Goal: Task Accomplishment & Management: Manage account settings

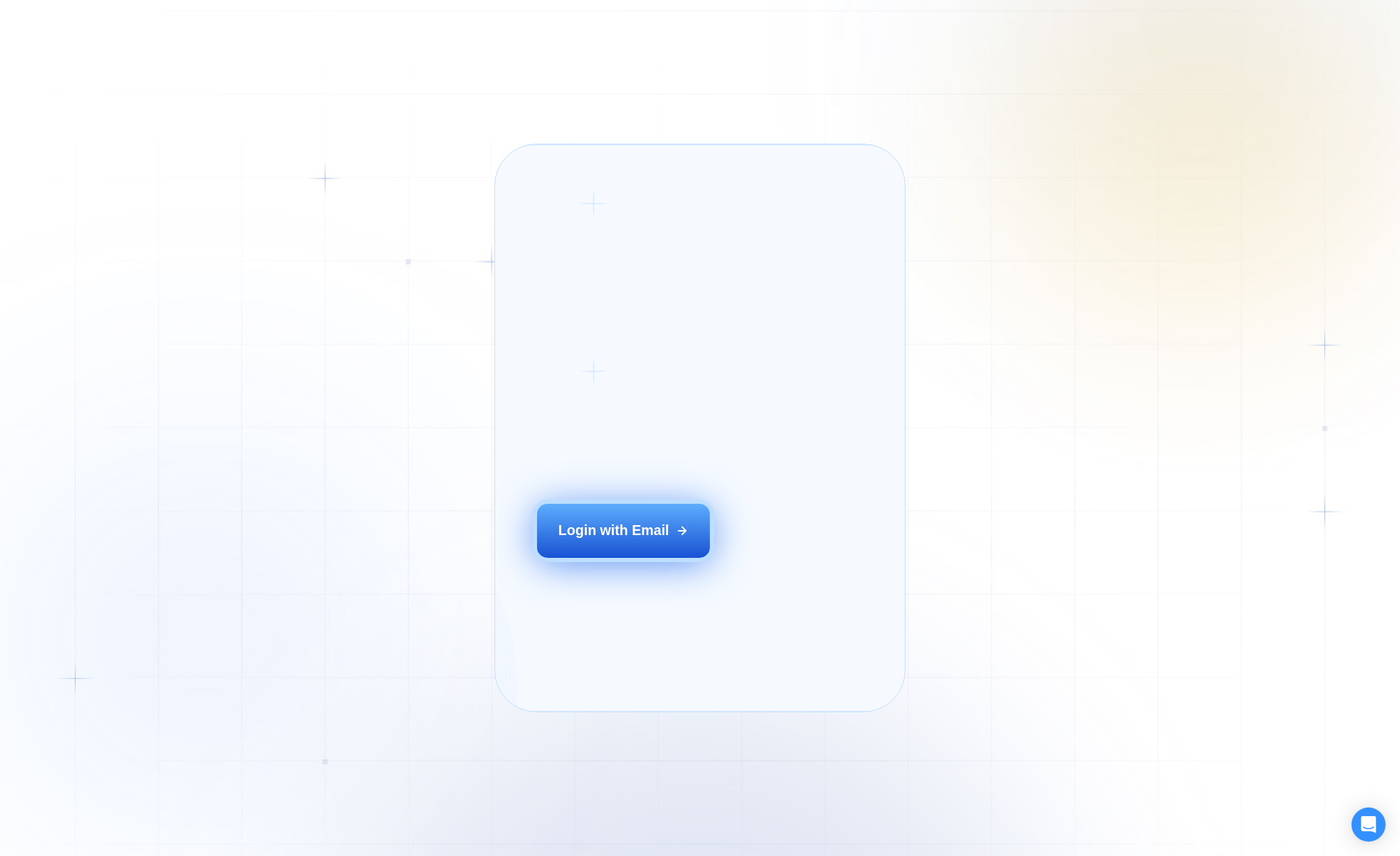
click at [665, 548] on button "Login with Email" at bounding box center [624, 531] width 173 height 54
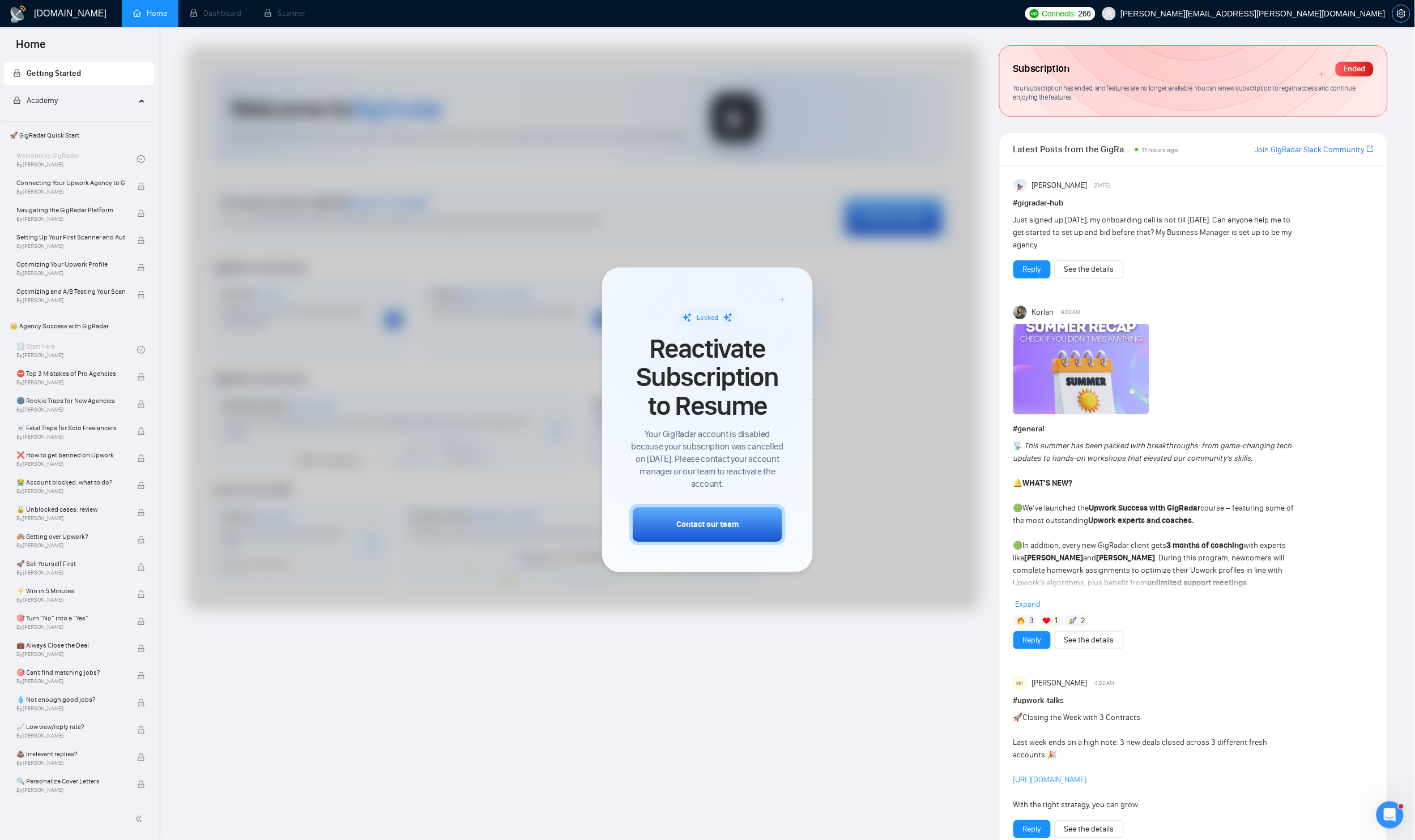
click at [1114, 12] on icon "setting" at bounding box center [1401, 14] width 9 height 9
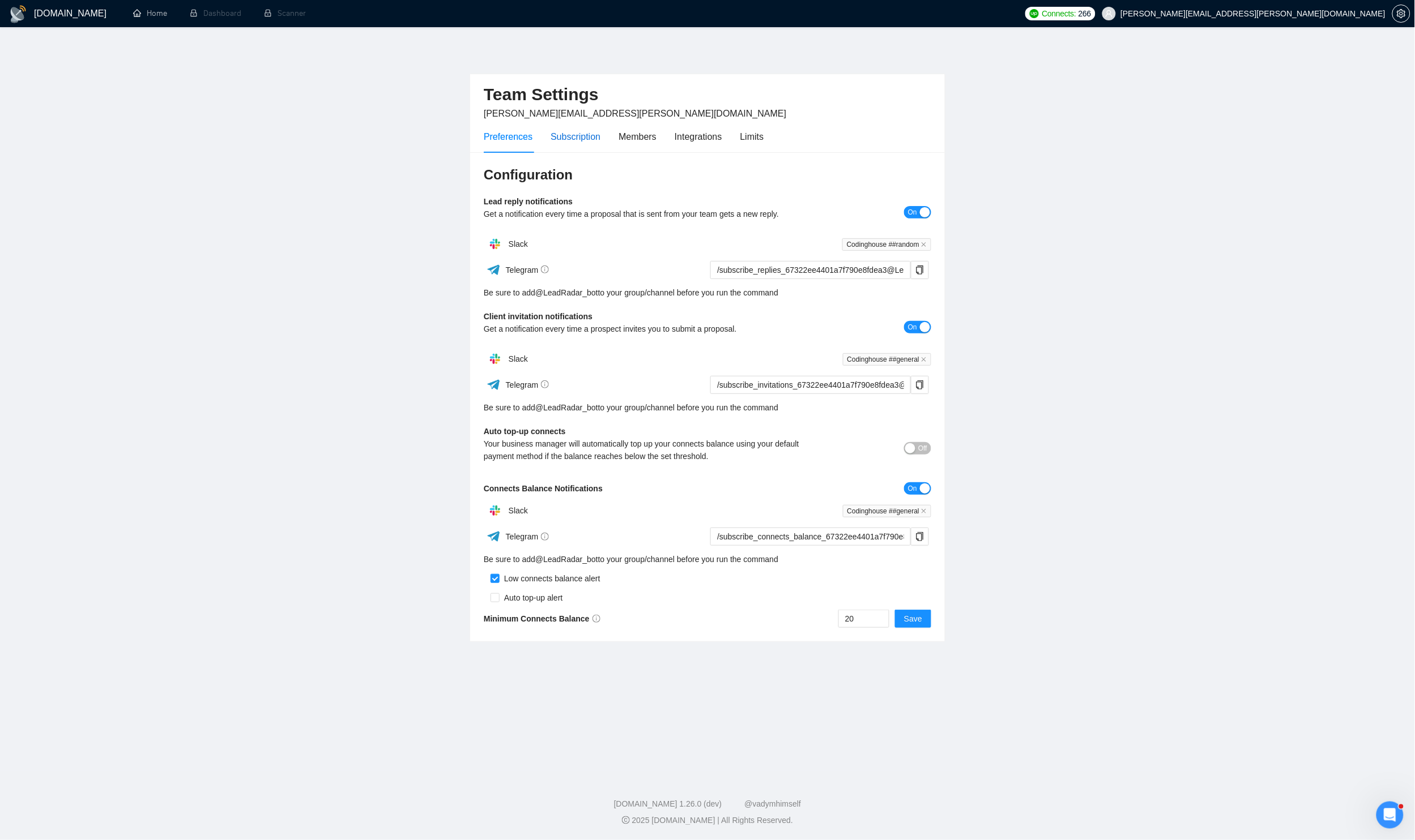
click at [596, 140] on div "Subscription" at bounding box center [576, 137] width 50 height 14
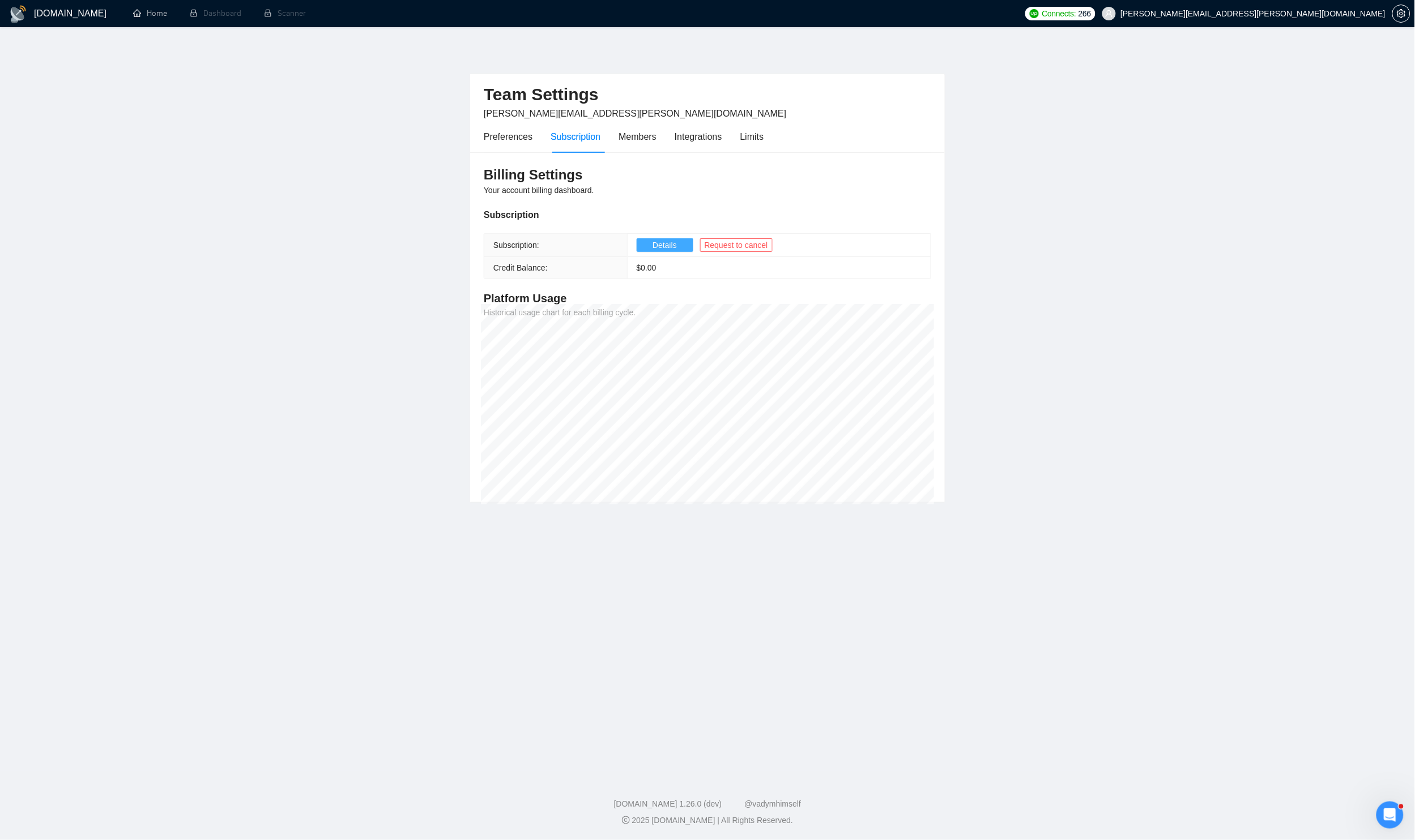
click at [667, 244] on span "Details" at bounding box center [665, 245] width 24 height 12
click at [656, 137] on div "Members" at bounding box center [637, 137] width 38 height 14
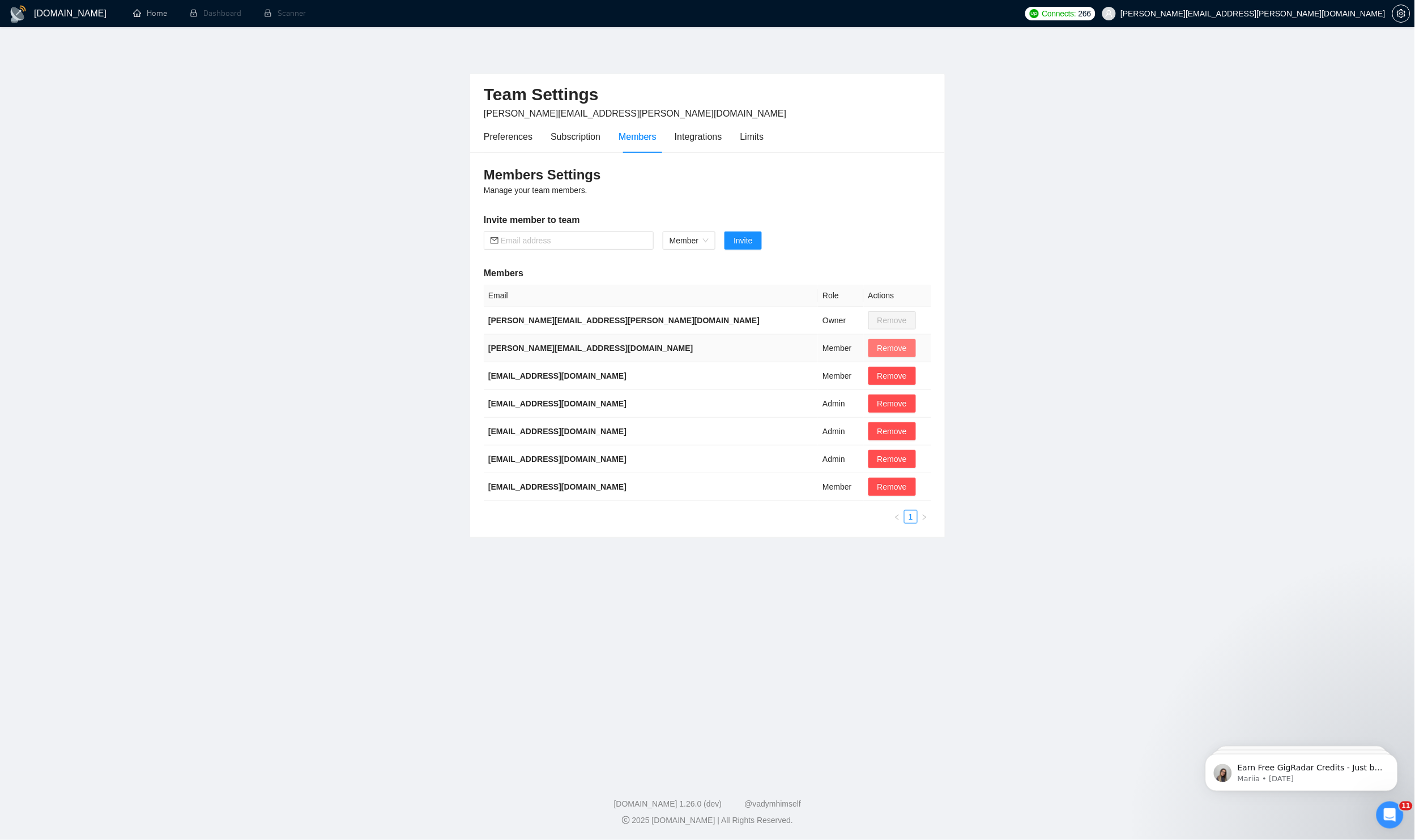
click at [877, 347] on span "Remove" at bounding box center [892, 348] width 30 height 12
click at [854, 399] on span "Yes" at bounding box center [848, 400] width 13 height 12
click at [854, 401] on span "Yes" at bounding box center [848, 400] width 13 height 12
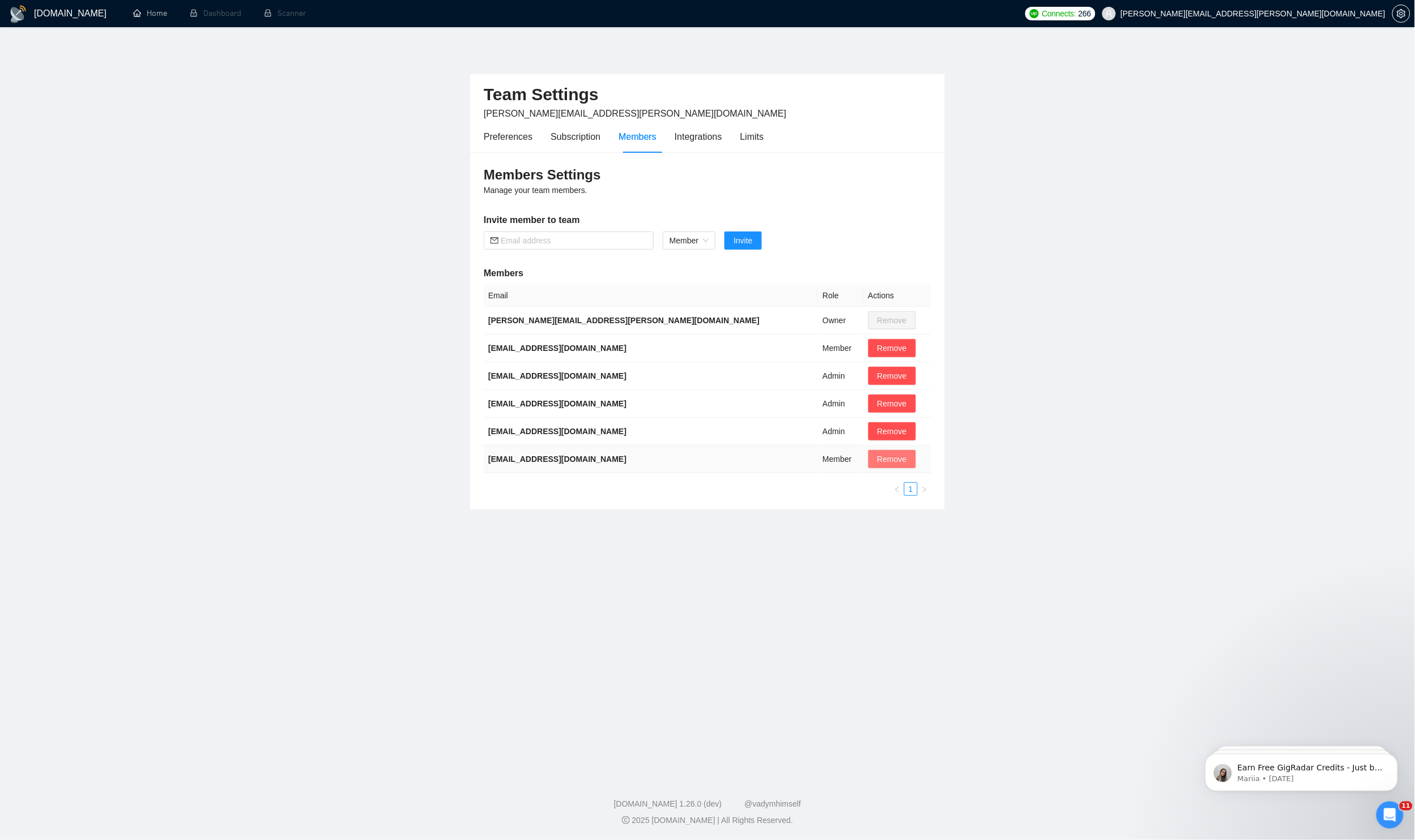
click at [877, 454] on span "Remove" at bounding box center [892, 458] width 30 height 12
click at [854, 512] on span "Yes" at bounding box center [847, 511] width 13 height 12
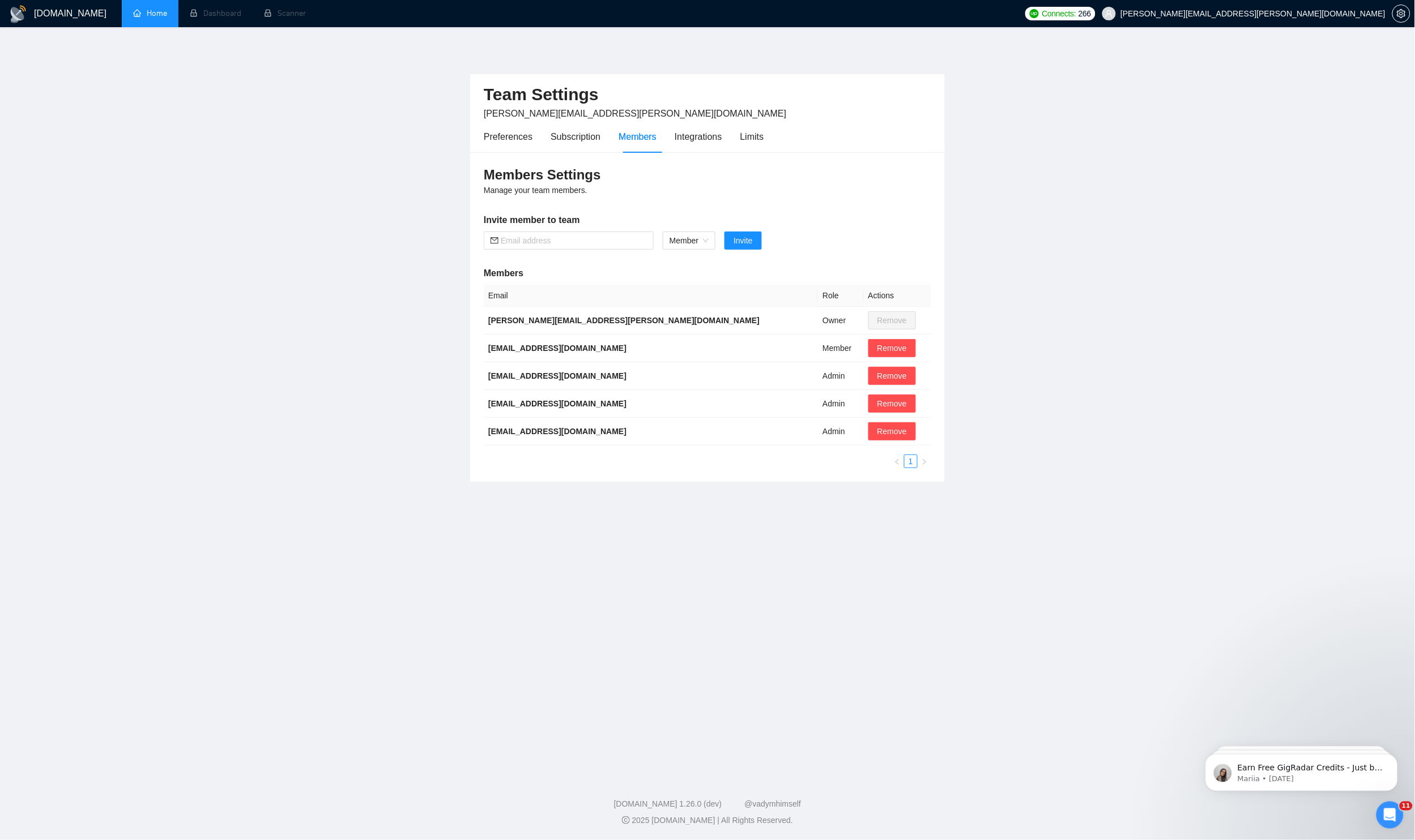
click at [156, 9] on link "Home" at bounding box center [150, 13] width 34 height 10
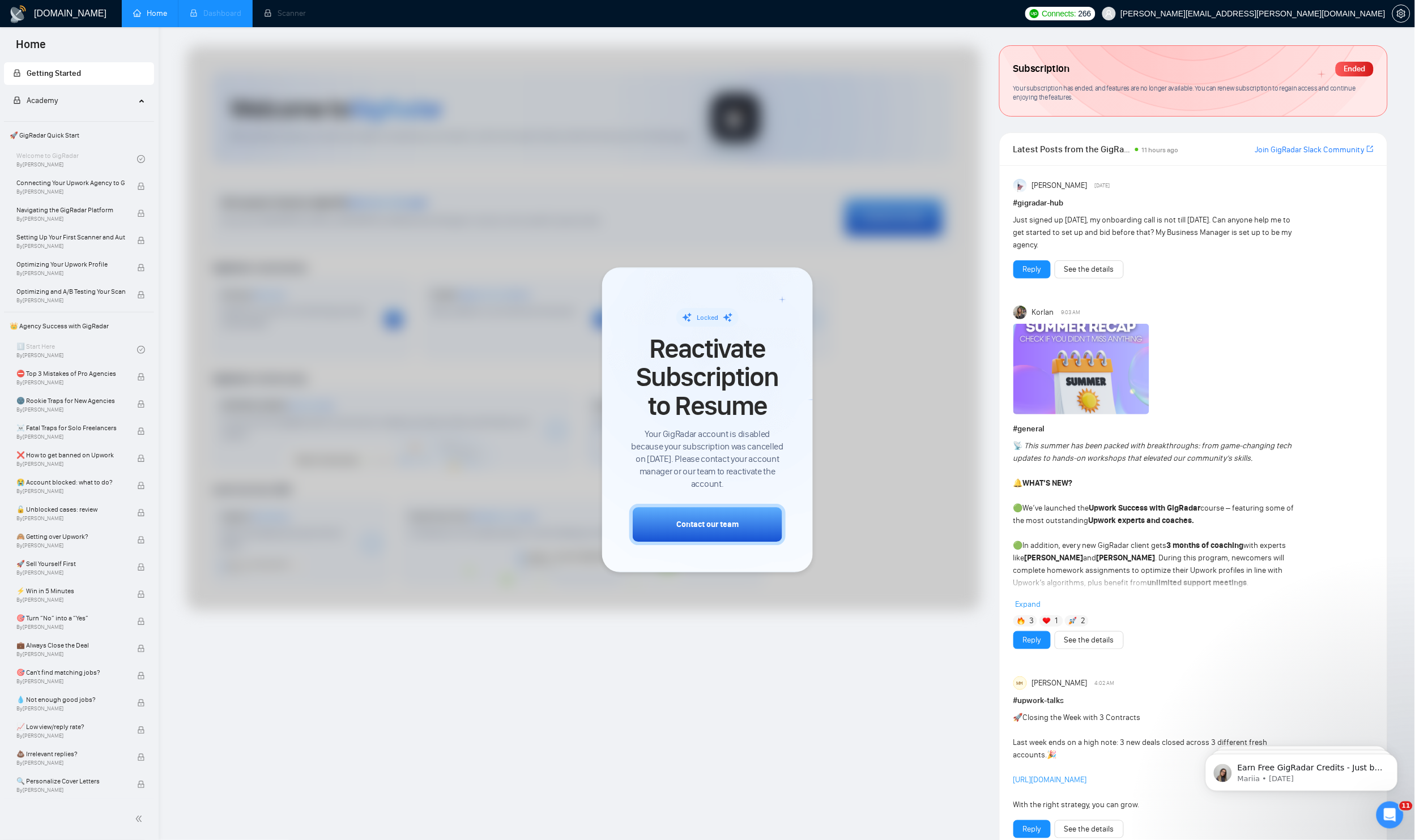
click at [205, 13] on span "Dashboard" at bounding box center [216, 13] width 51 height 10
click at [1399, 12] on icon "setting" at bounding box center [1400, 14] width 9 height 9
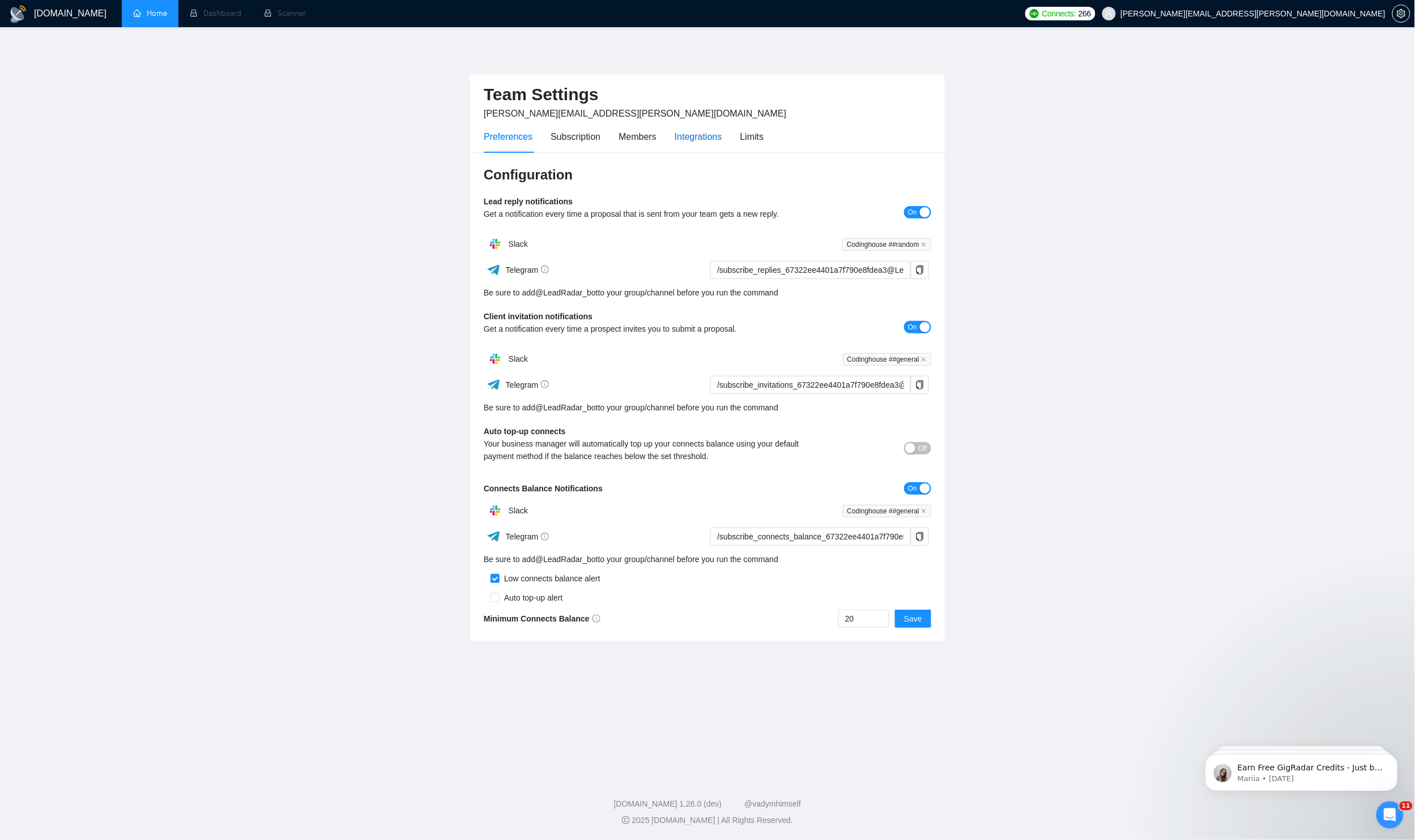
click at [714, 139] on div "Integrations" at bounding box center [698, 137] width 48 height 14
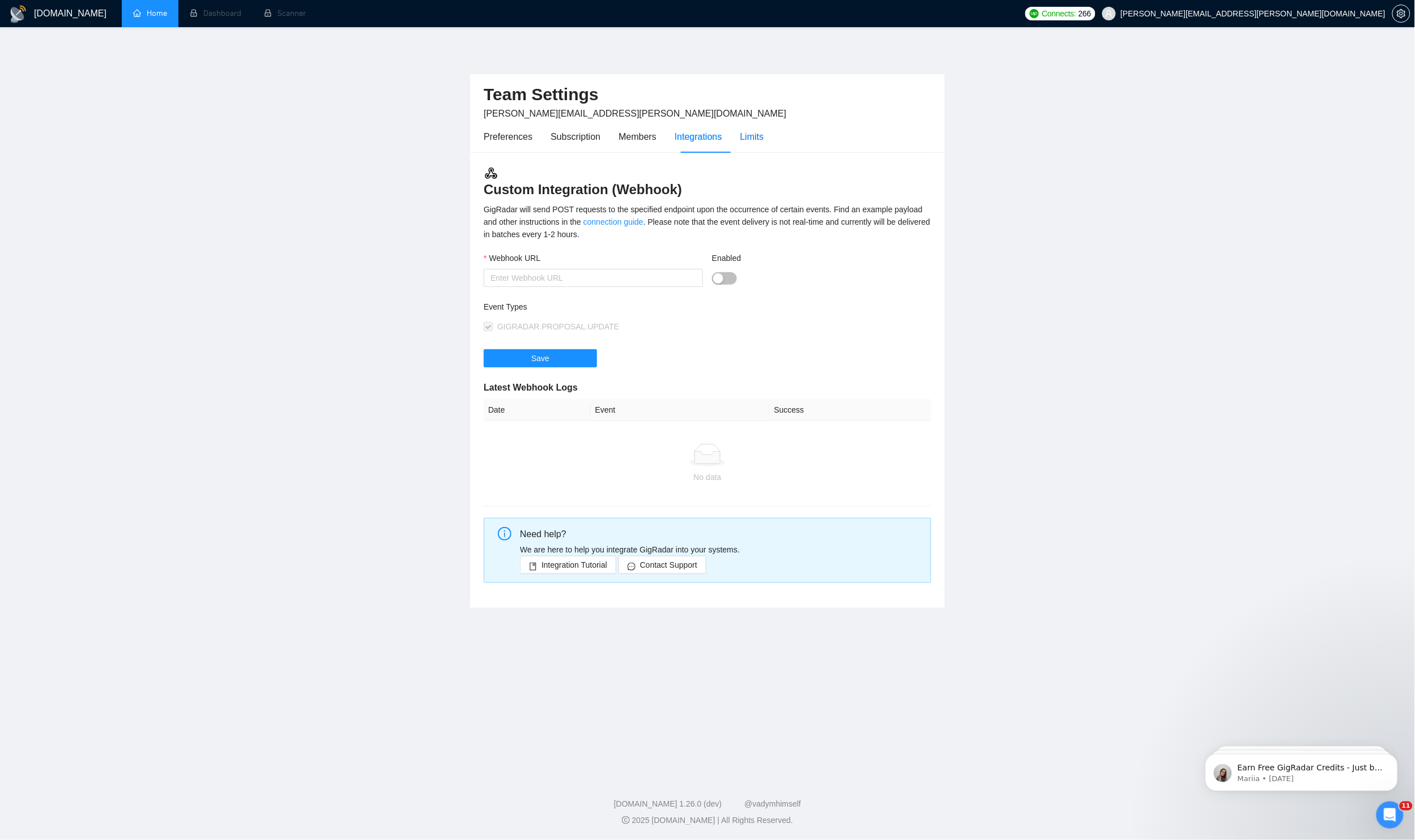
click at [764, 141] on div "Limits" at bounding box center [752, 137] width 24 height 14
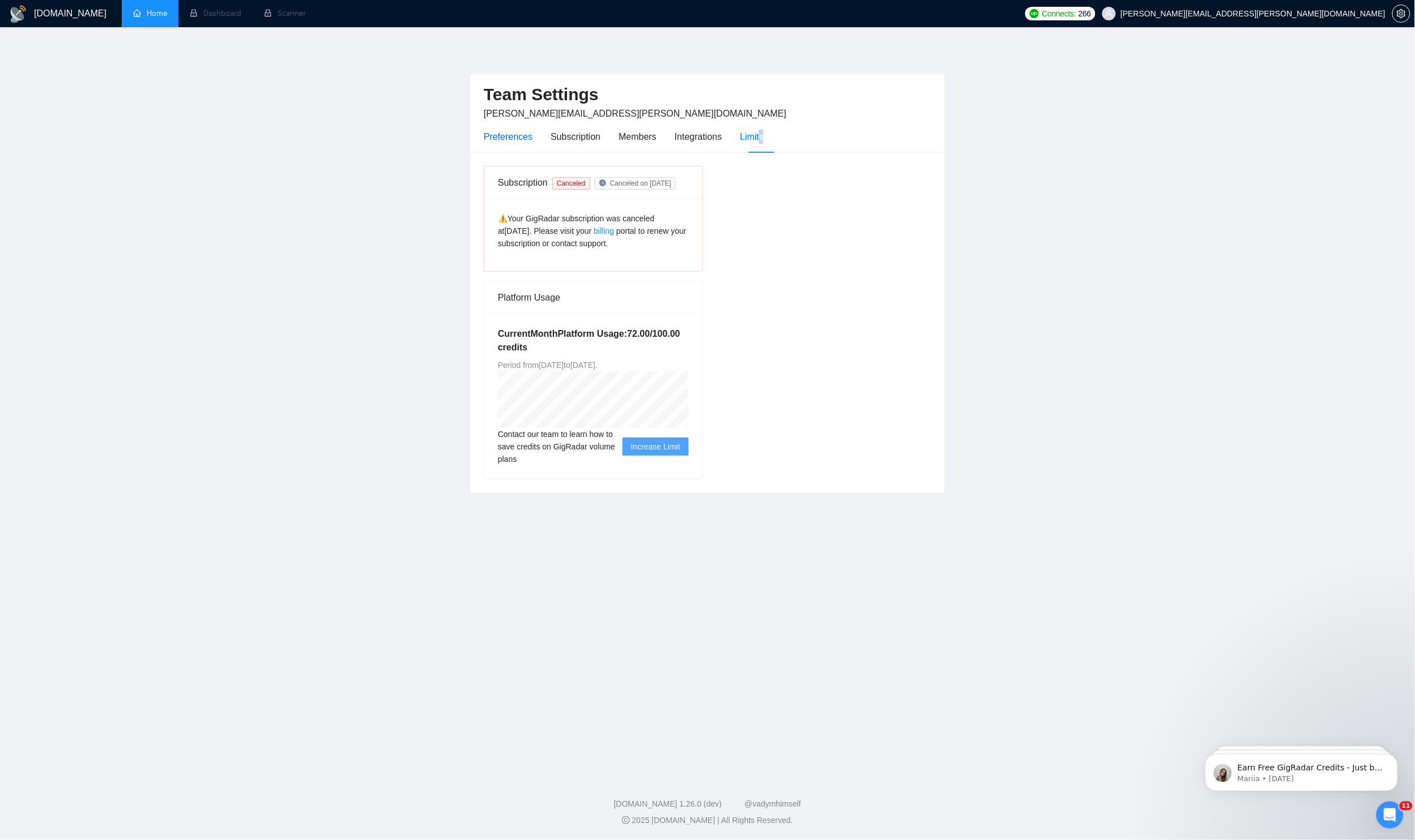
click at [526, 137] on div "Preferences" at bounding box center [508, 137] width 49 height 14
